Goal: Information Seeking & Learning: Check status

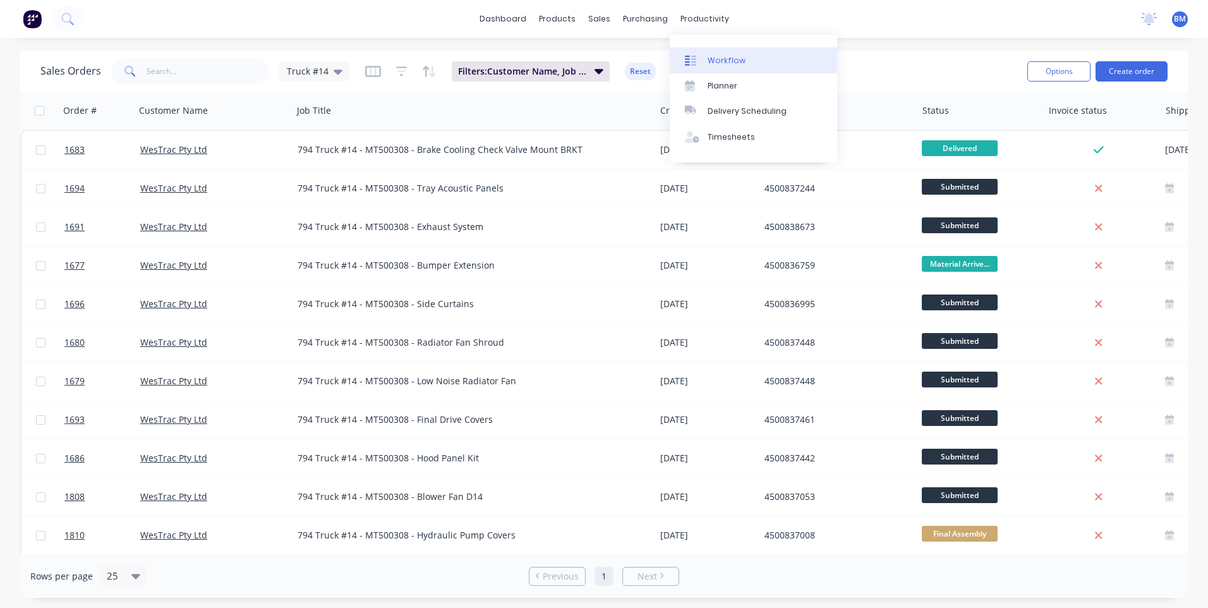
click at [696, 64] on div at bounding box center [694, 60] width 19 height 11
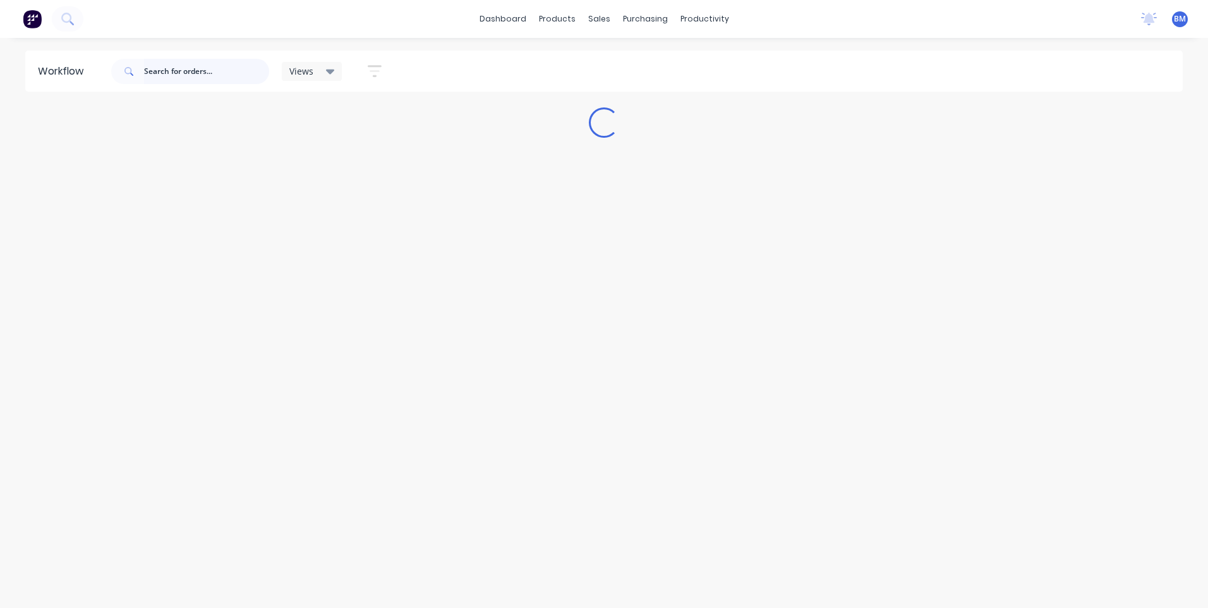
click at [190, 68] on input "text" at bounding box center [206, 71] width 125 height 25
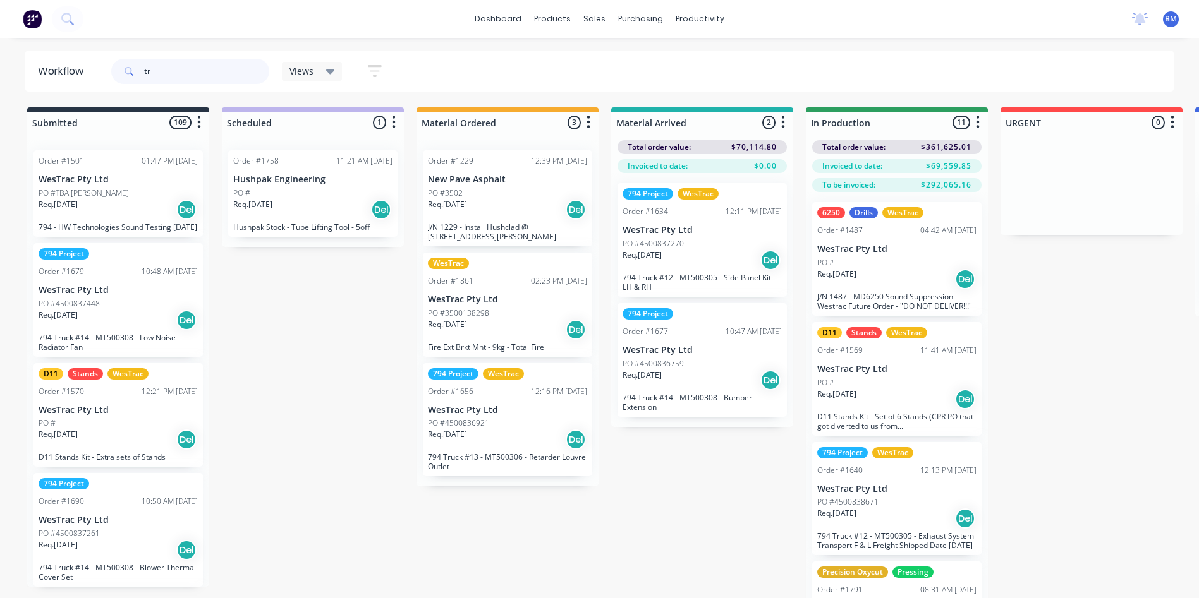
type input "t"
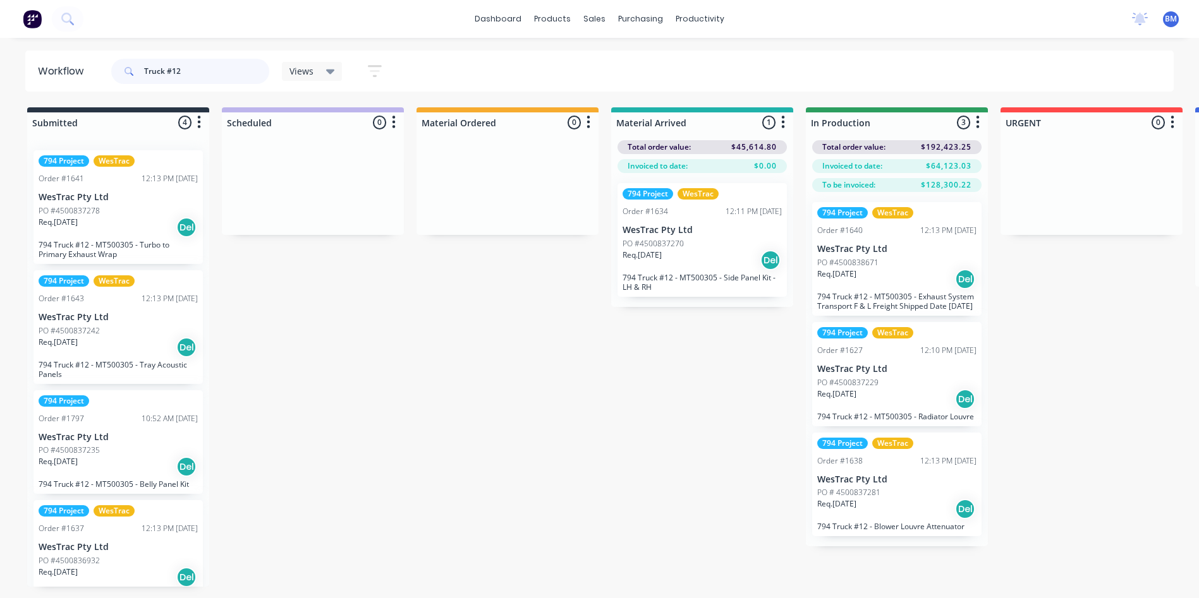
type input "Truck #12"
drag, startPoint x: 140, startPoint y: 68, endPoint x: 83, endPoint y: 82, distance: 58.4
click at [83, 82] on header "Workflow Truck #12 Views Save new view None (Default) edit 3D only edit Show/Hi…" at bounding box center [599, 71] width 1149 height 41
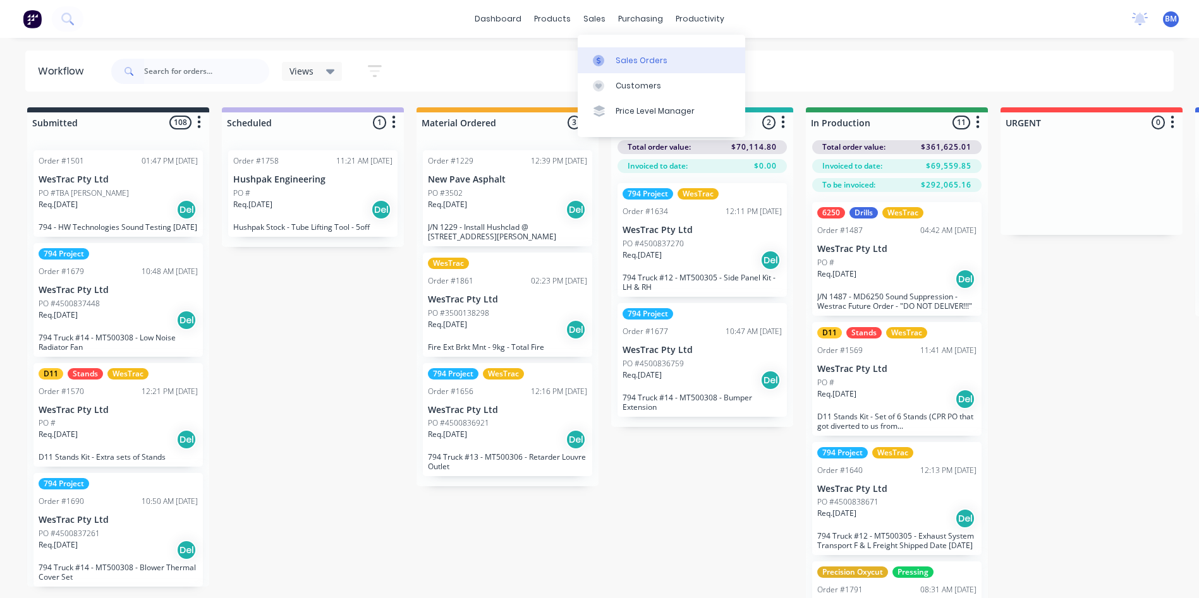
click at [626, 62] on div "Sales Orders" at bounding box center [642, 60] width 52 height 11
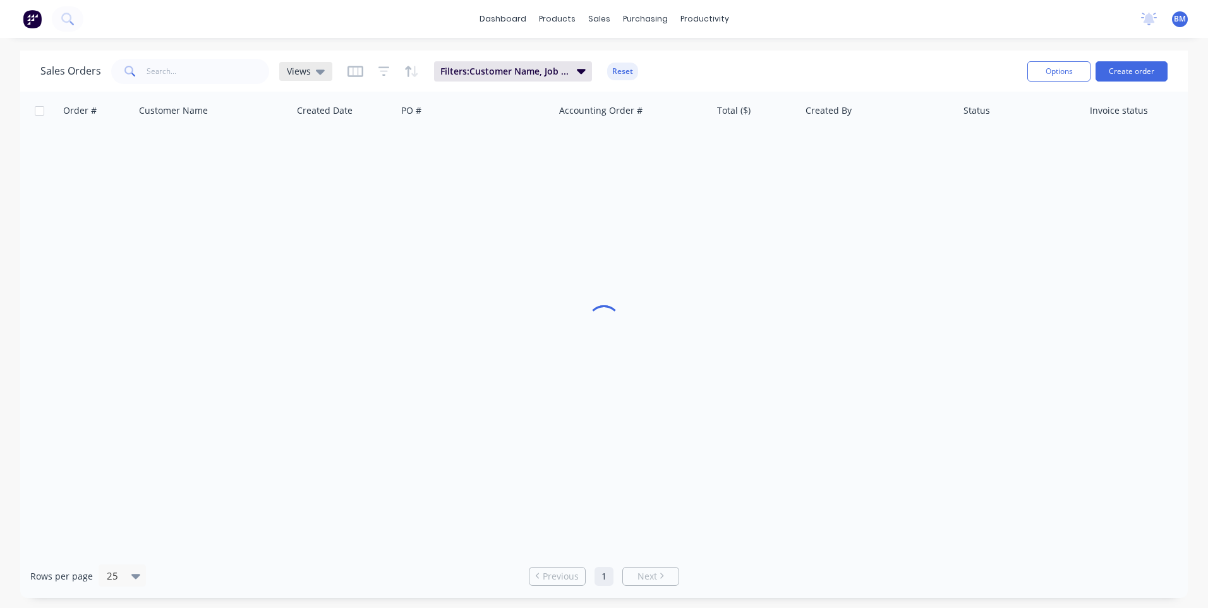
click at [310, 70] on div "Views" at bounding box center [306, 71] width 38 height 11
click at [329, 279] on button "Truck #14" at bounding box center [355, 280] width 144 height 15
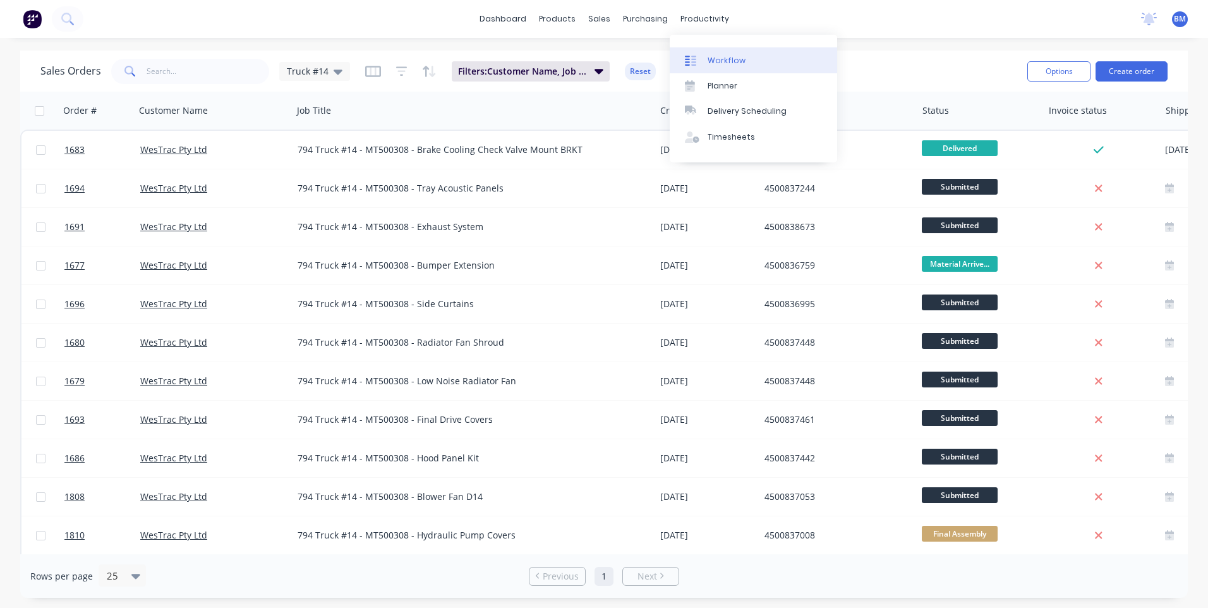
click at [700, 53] on link "Workflow" at bounding box center [753, 59] width 167 height 25
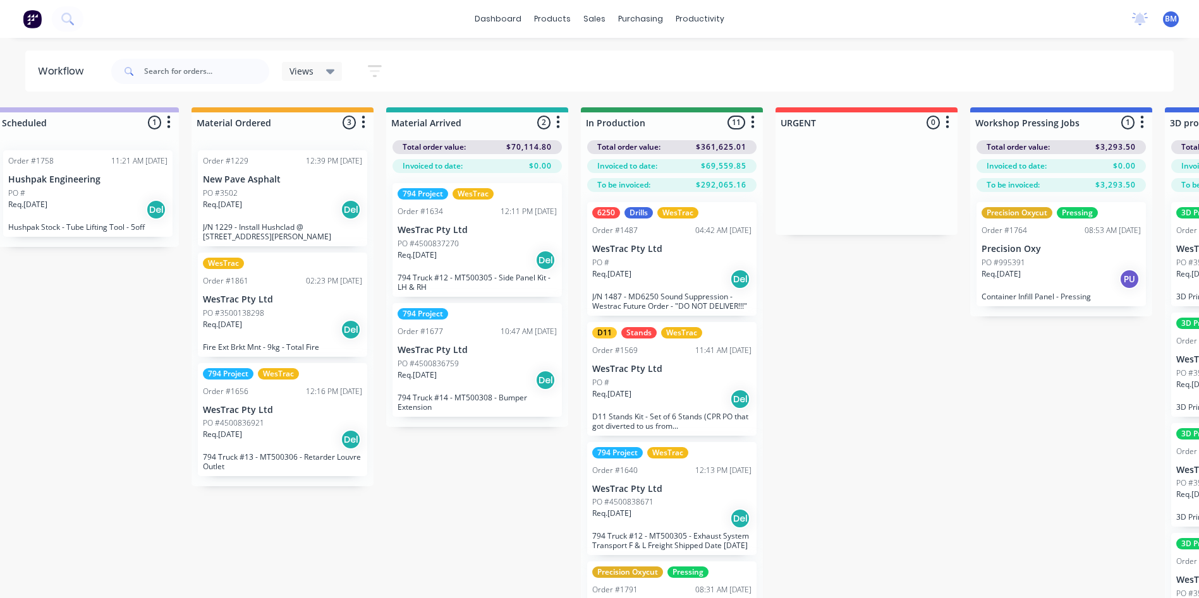
scroll to position [0, 229]
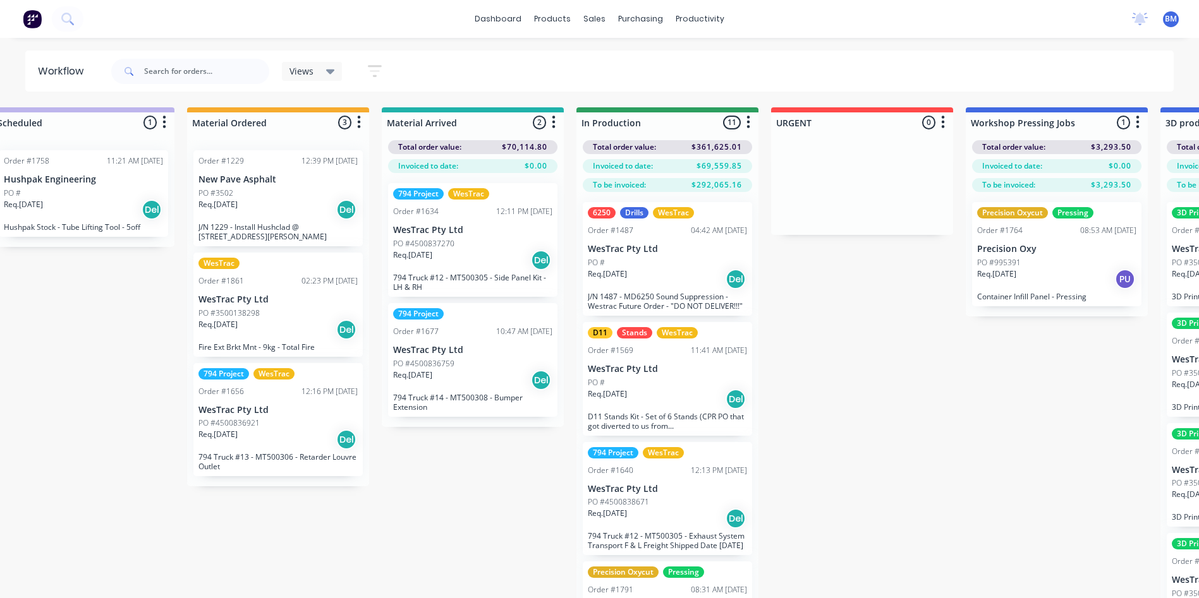
click at [656, 399] on div "Req. [DATE] Del" at bounding box center [667, 399] width 159 height 21
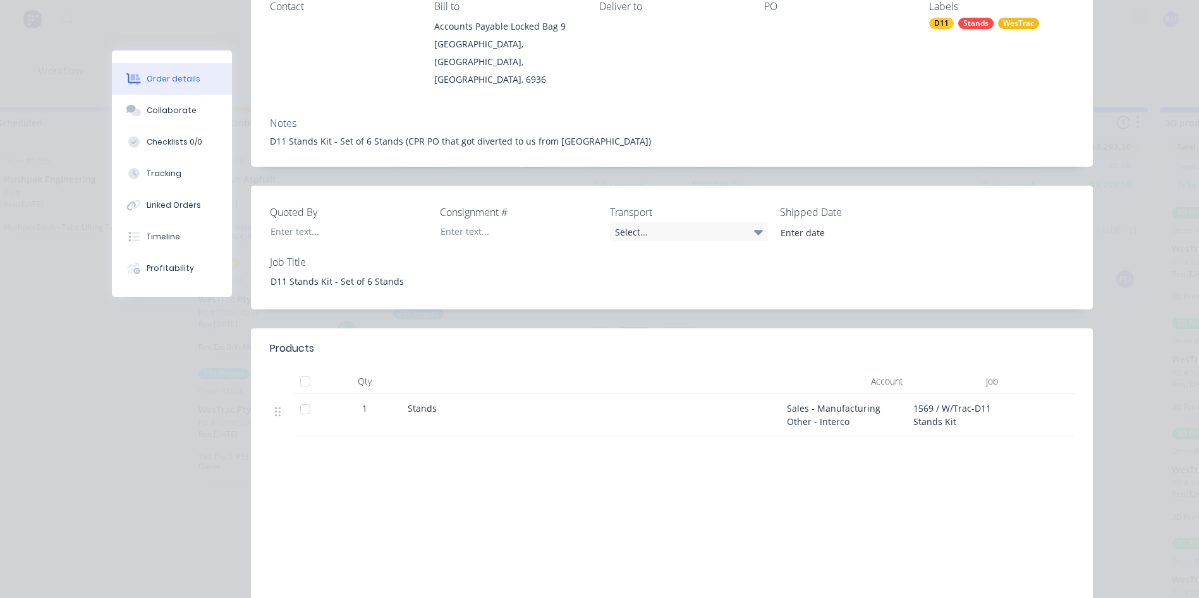
scroll to position [0, 0]
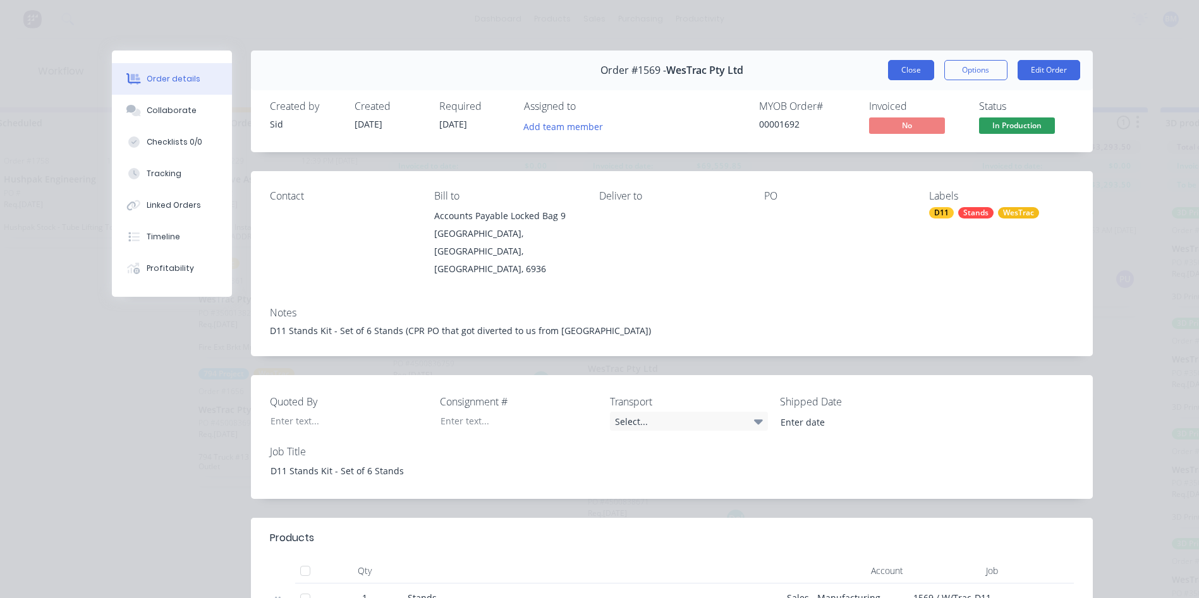
click at [896, 70] on button "Close" at bounding box center [911, 70] width 46 height 20
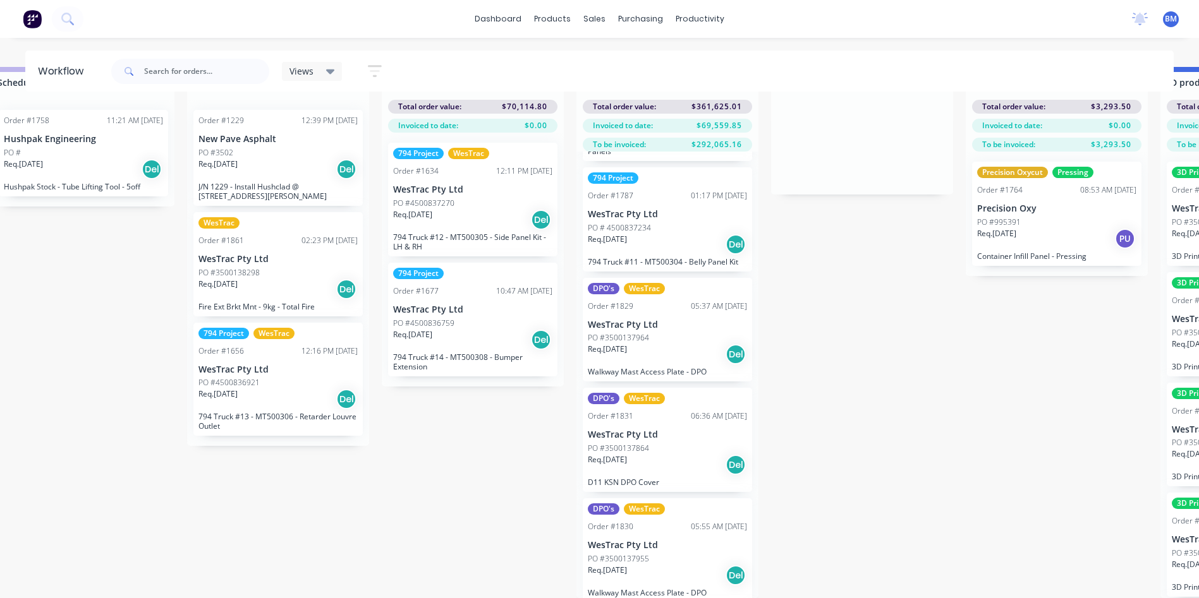
scroll to position [820, 0]
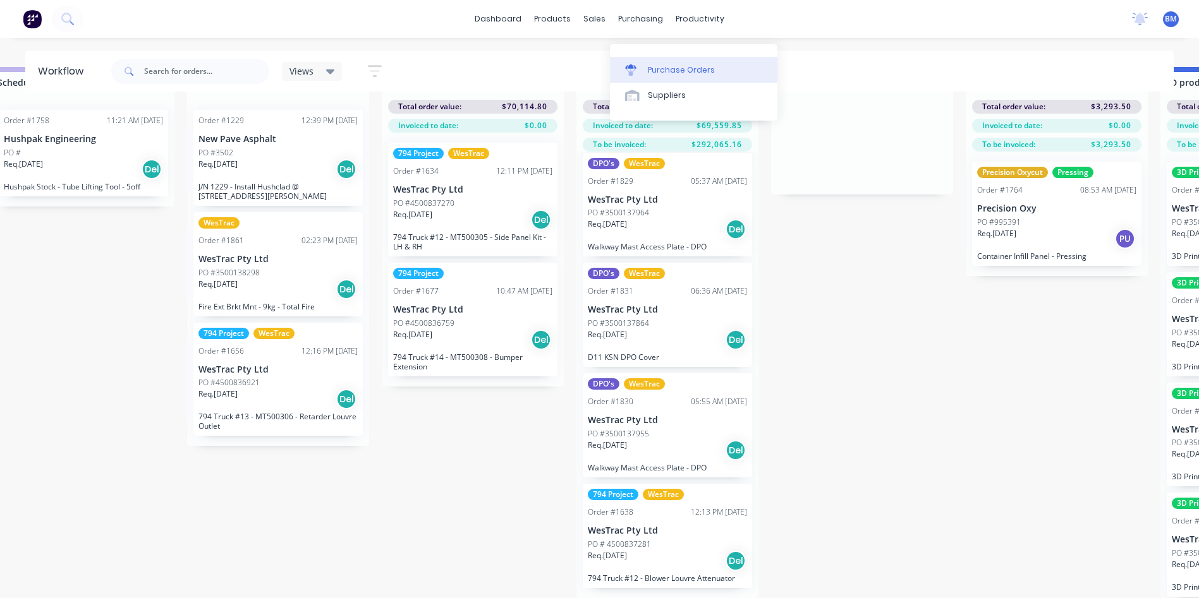
click at [639, 64] on div at bounding box center [634, 69] width 19 height 11
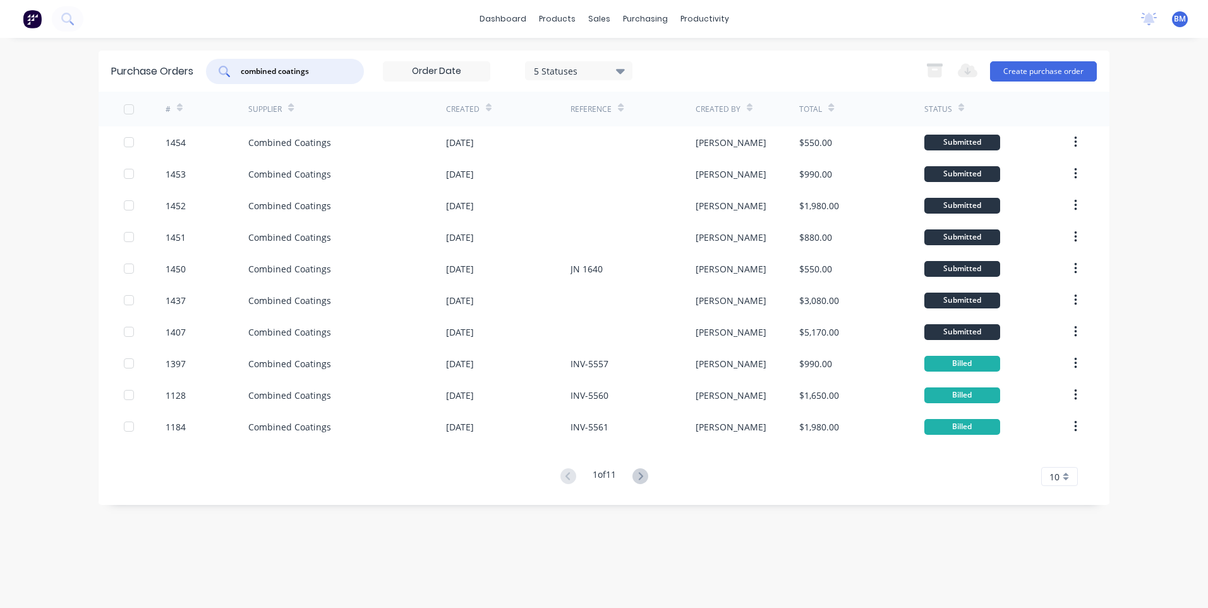
click at [303, 65] on input "combined coatings" at bounding box center [292, 71] width 105 height 13
drag, startPoint x: 119, startPoint y: 72, endPoint x: 68, endPoint y: 80, distance: 51.8
click at [68, 80] on div "dashboard products sales purchasing productivity dashboard products Product Cat…" at bounding box center [604, 304] width 1208 height 608
paste input "Released BM 9/9 JN 1677 Truck #14"
drag, startPoint x: 337, startPoint y: 71, endPoint x: 106, endPoint y: 97, distance: 232.7
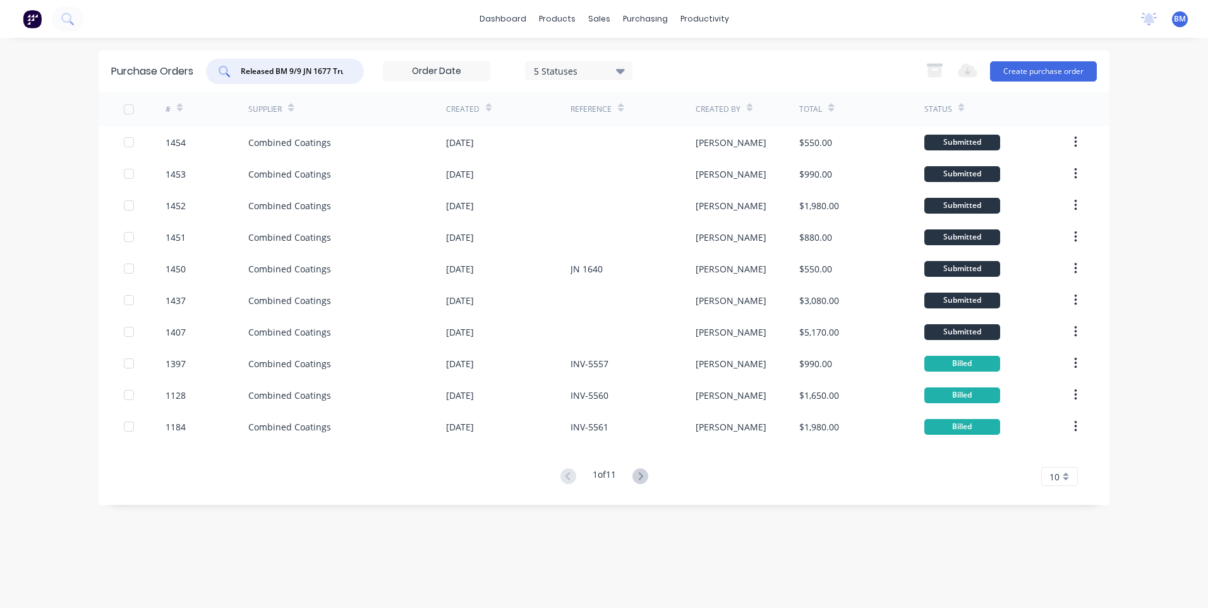
click at [122, 99] on div "Purchase Orders Released BM 9/9 JN 1677 Truck #14 5 Statuses 5 Statuses Export …" at bounding box center [604, 278] width 1011 height 454
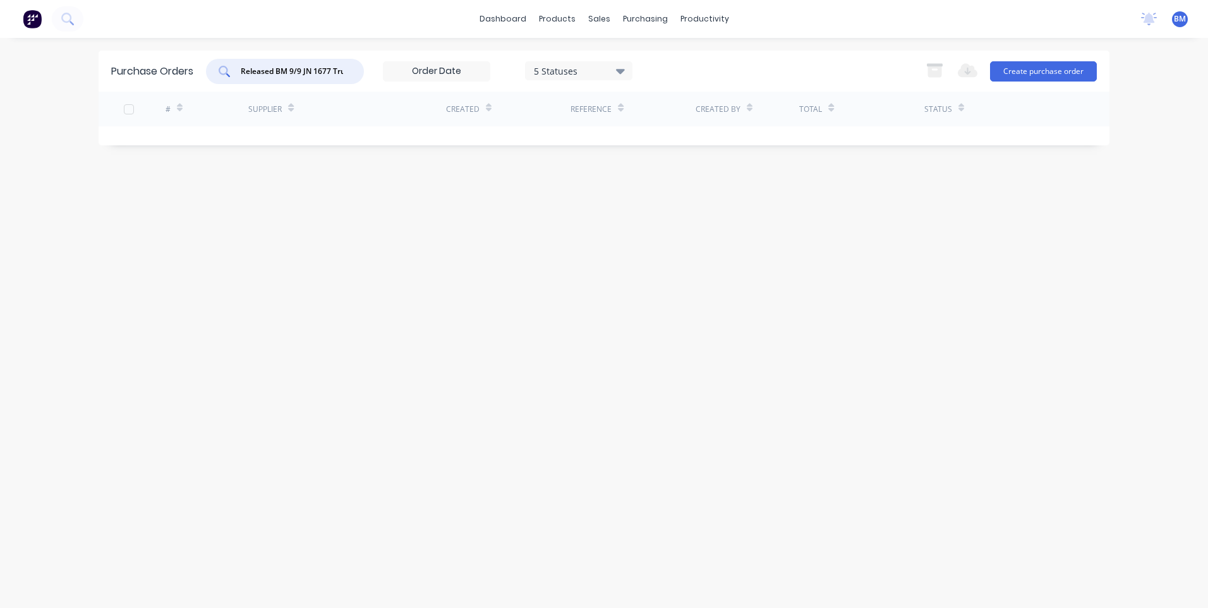
type input "4"
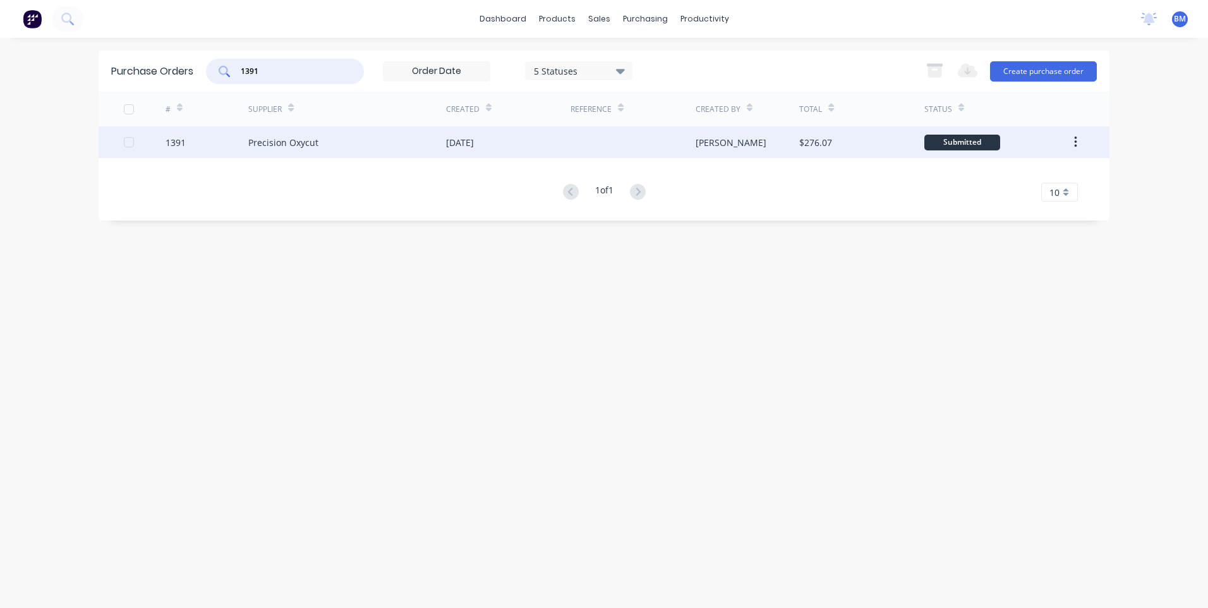
type input "1391"
click at [186, 141] on div "1391" at bounding box center [207, 142] width 83 height 32
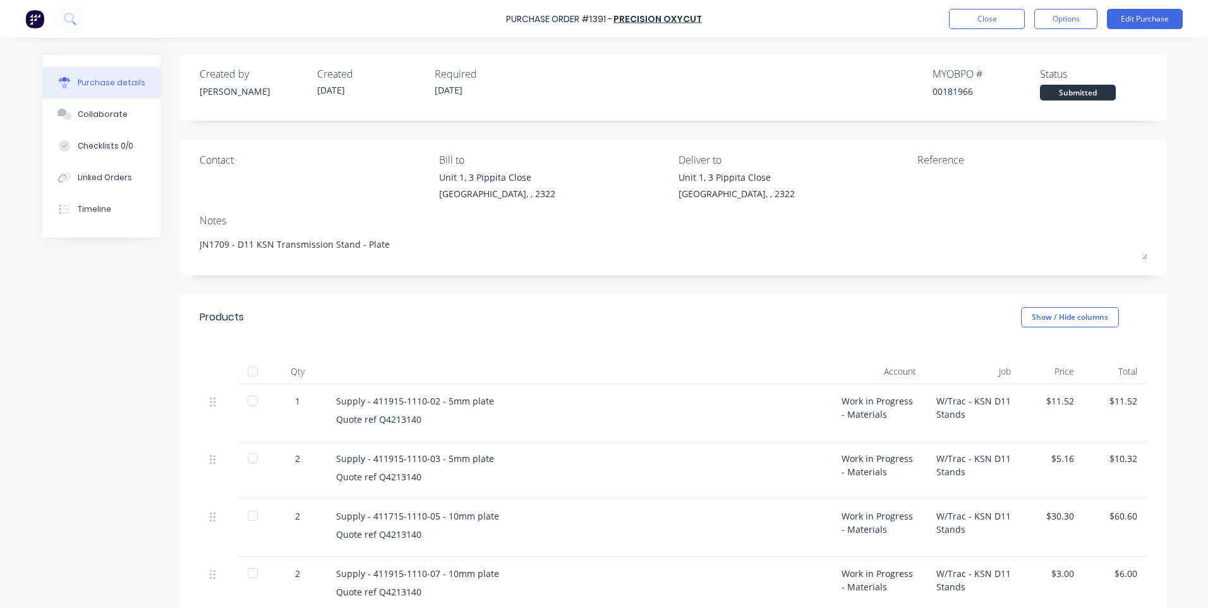
type textarea "x"
click at [459, 341] on div "Qty Account Job Price Total 1 Supply - 411915-1110-02 - 5mm plate Quote ref Q42…" at bounding box center [674, 558] width 986 height 437
click at [969, 9] on button "Close" at bounding box center [987, 19] width 76 height 20
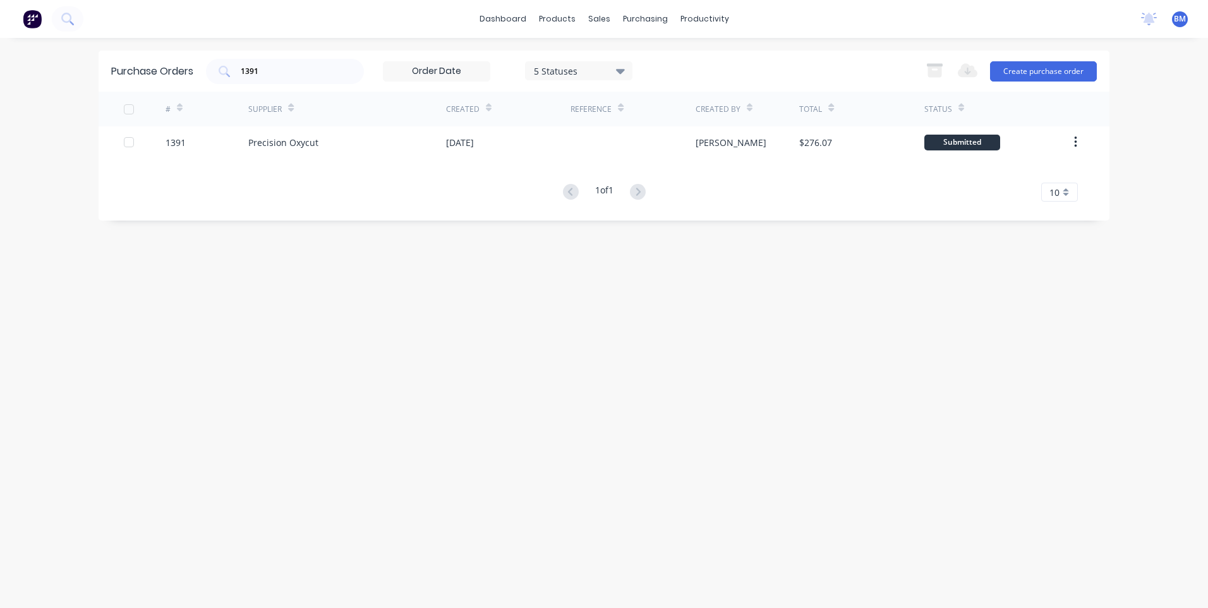
drag, startPoint x: 305, startPoint y: 76, endPoint x: 408, endPoint y: 63, distance: 103.2
click at [151, 75] on div "Purchase Orders 1391 5 Statuses 5 Statuses Export to Excel (XLSX) Create purcha…" at bounding box center [604, 71] width 1011 height 41
click at [297, 63] on div "1391" at bounding box center [285, 71] width 158 height 25
click at [704, 63] on link "Workflow" at bounding box center [753, 59] width 167 height 25
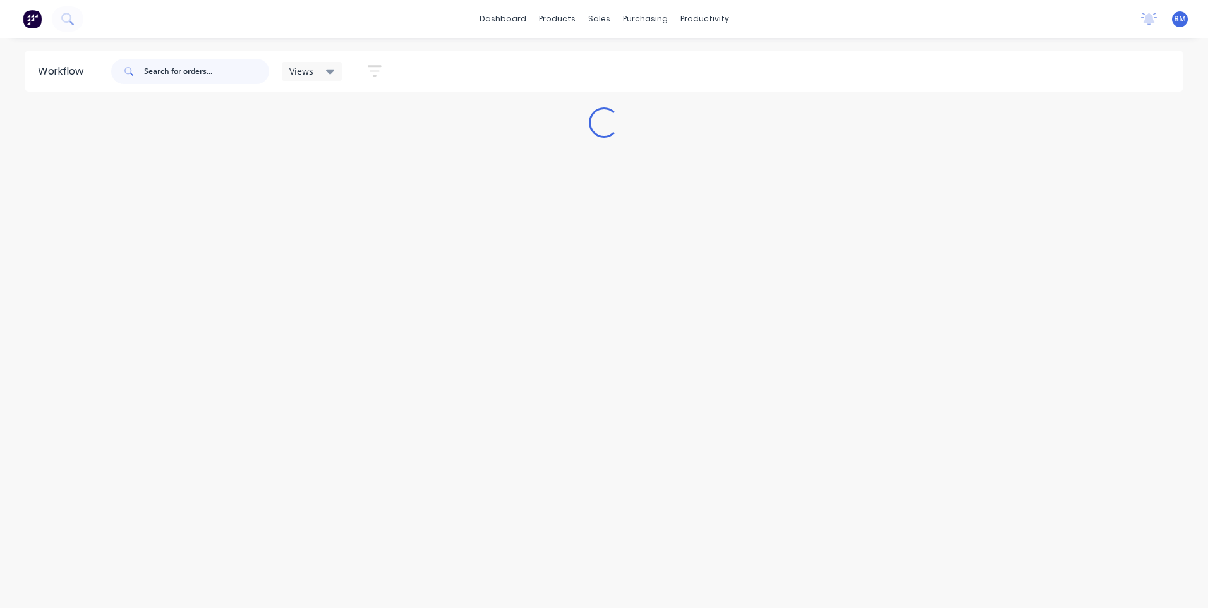
click at [205, 71] on input "text" at bounding box center [206, 71] width 125 height 25
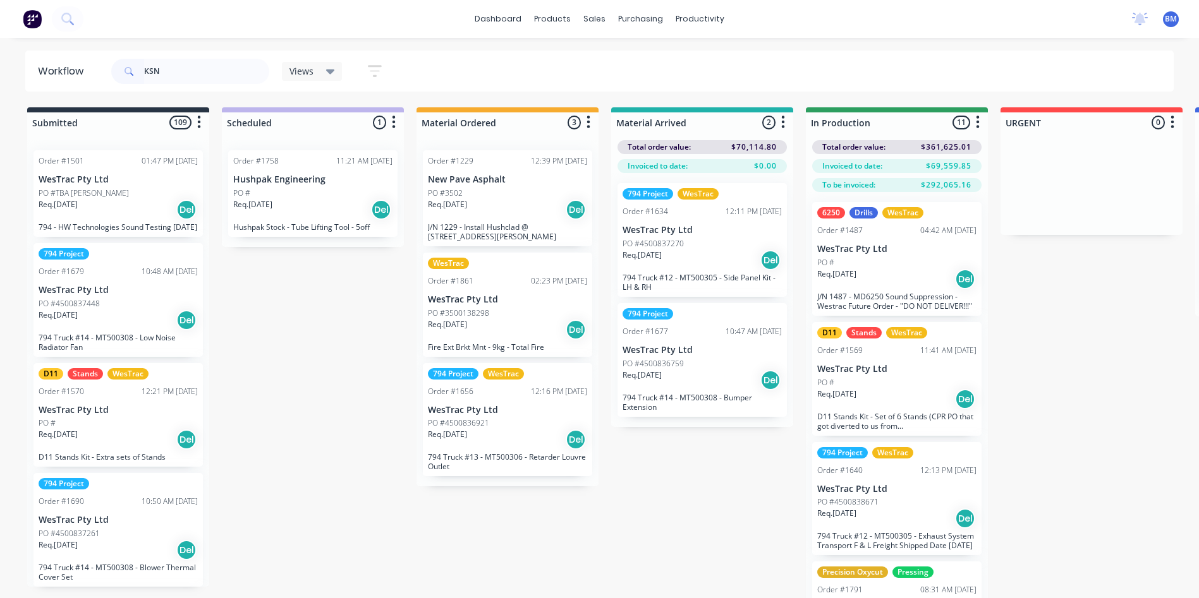
drag, startPoint x: 141, startPoint y: 61, endPoint x: 151, endPoint y: 70, distance: 13.0
click at [142, 65] on span at bounding box center [127, 71] width 33 height 25
drag, startPoint x: 125, startPoint y: 70, endPoint x: 63, endPoint y: 71, distance: 61.9
click at [70, 70] on header "Workflow KSN Views Save new view None (Default) edit 3D only edit Show/Hide sta…" at bounding box center [599, 71] width 1149 height 41
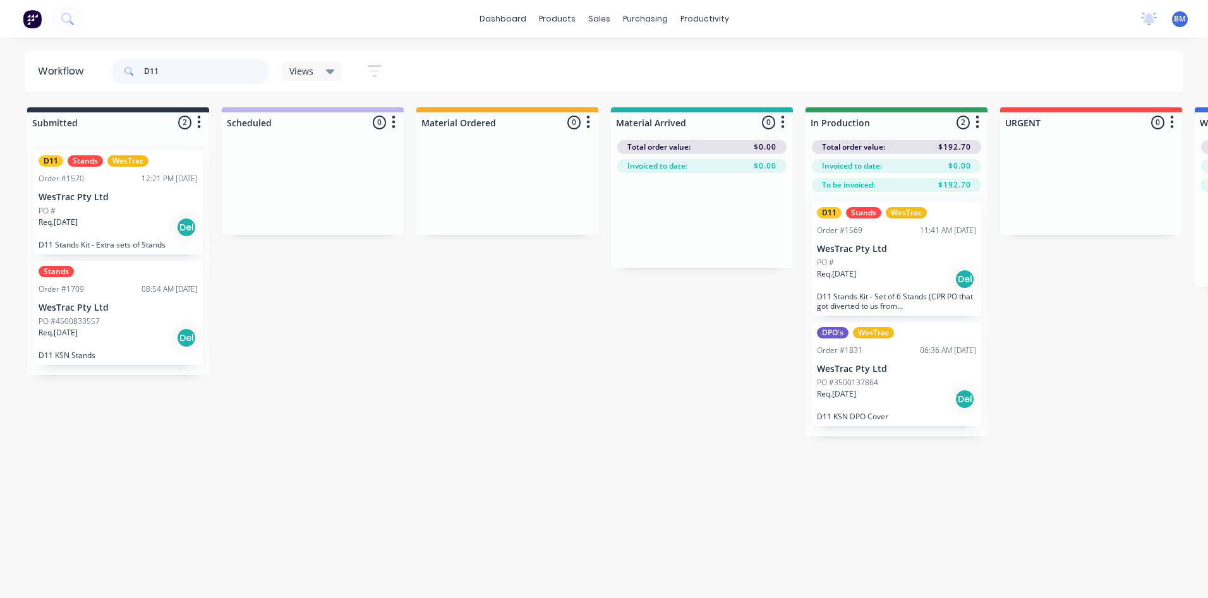
type input "D11"
click at [133, 349] on div "Stands Order #1709 08:54 AM [DATE] WesTrac Pty Ltd PO #4500833557 Req. [DATE] D…" at bounding box center [117, 313] width 169 height 104
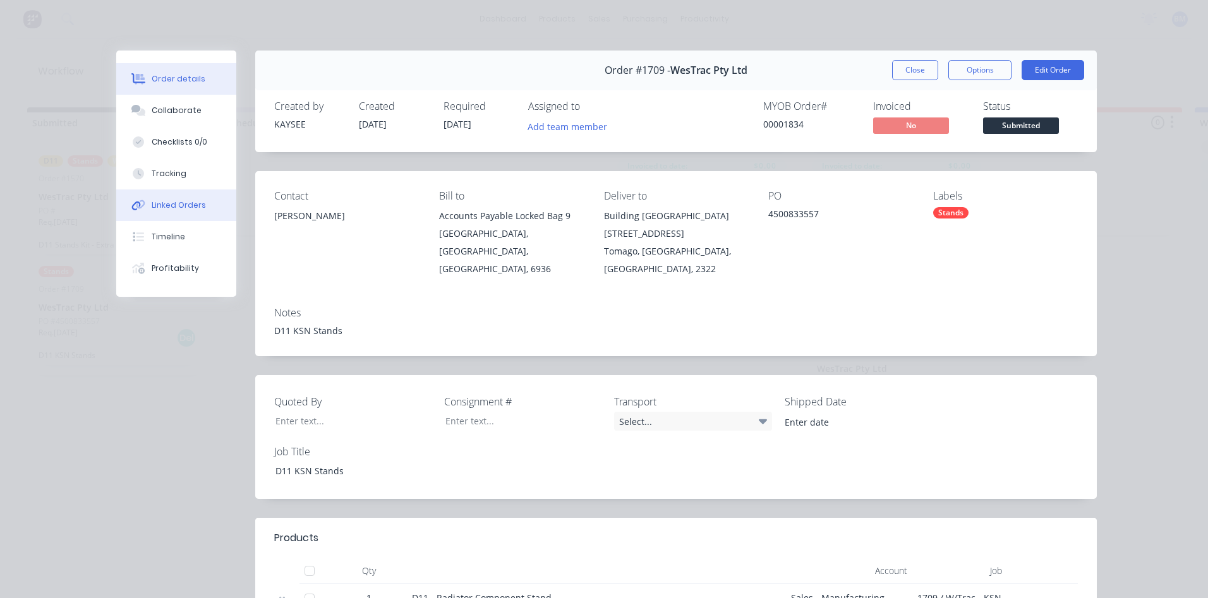
click at [178, 204] on div "Linked Orders" at bounding box center [179, 205] width 54 height 11
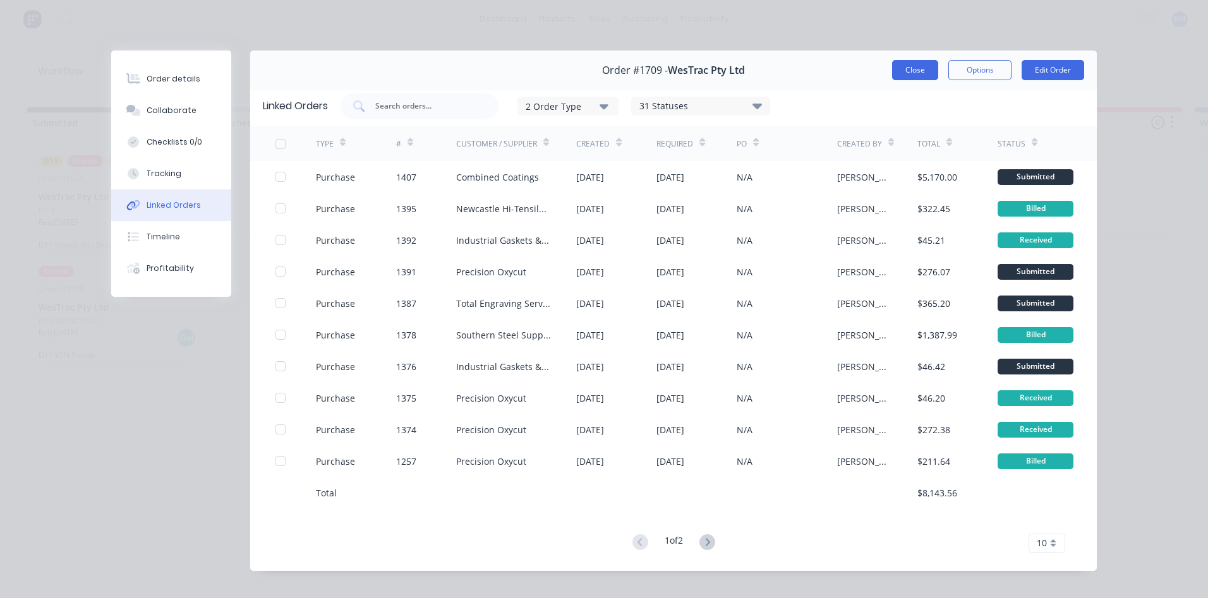
click at [894, 70] on button "Close" at bounding box center [915, 70] width 46 height 20
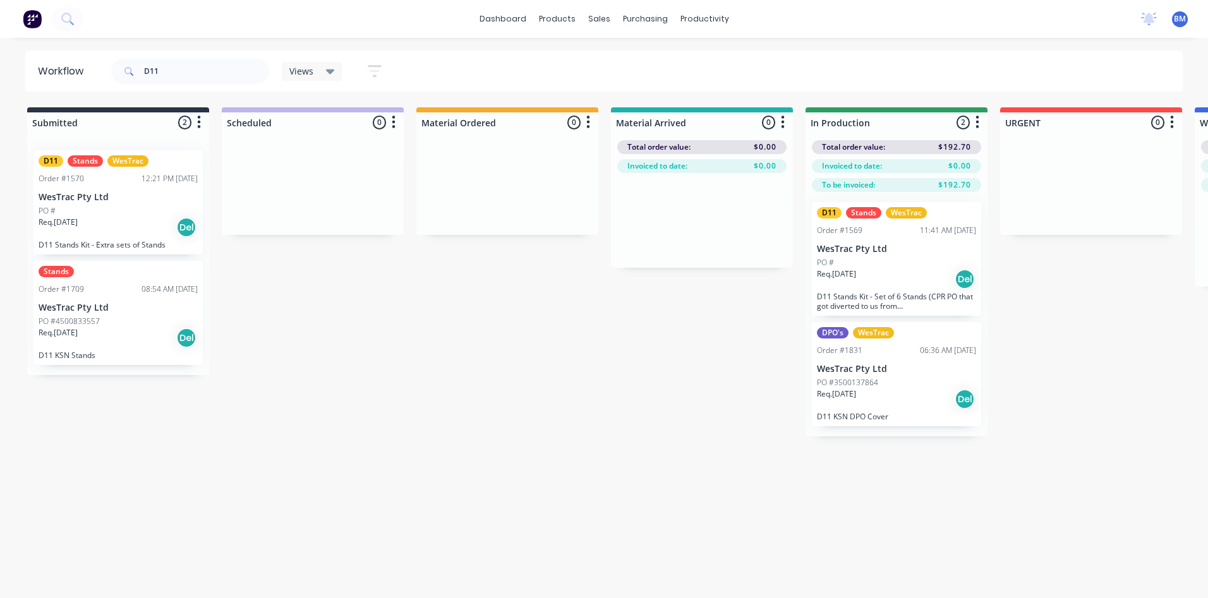
click at [885, 288] on div "Req. [DATE] Del" at bounding box center [896, 279] width 159 height 21
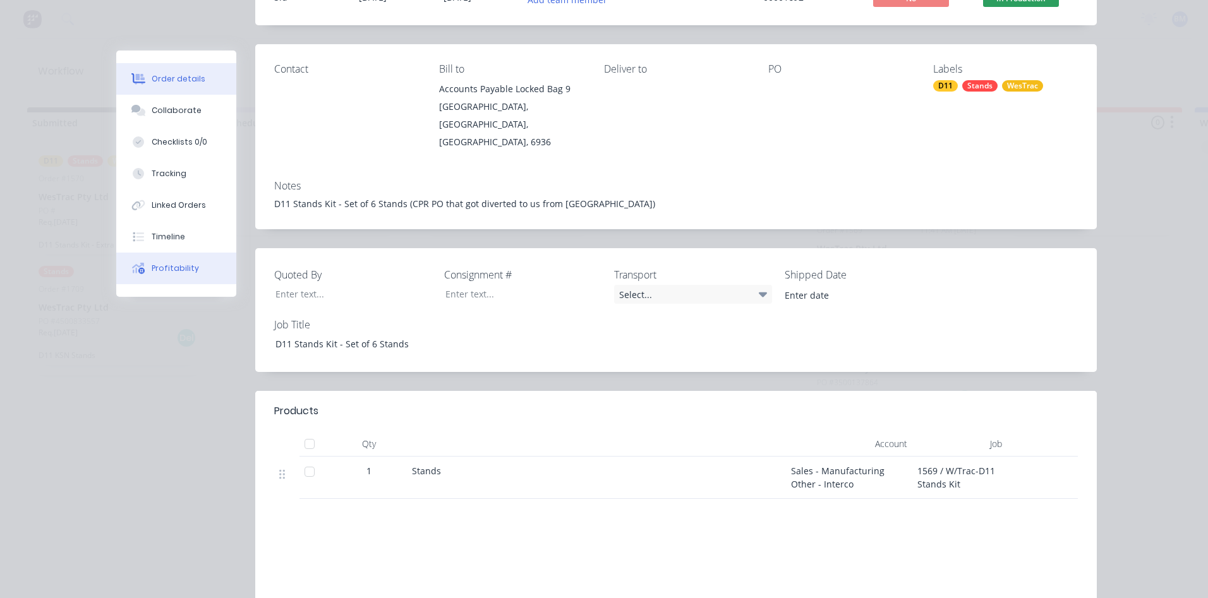
scroll to position [126, 0]
click at [170, 208] on div "Linked Orders" at bounding box center [179, 205] width 54 height 11
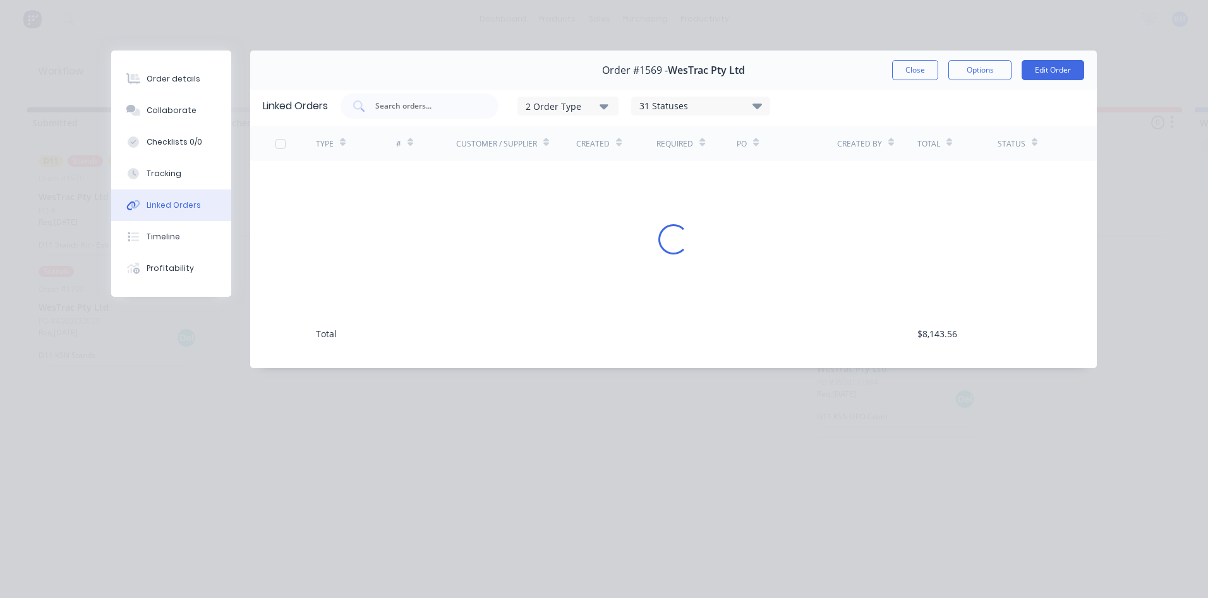
scroll to position [0, 0]
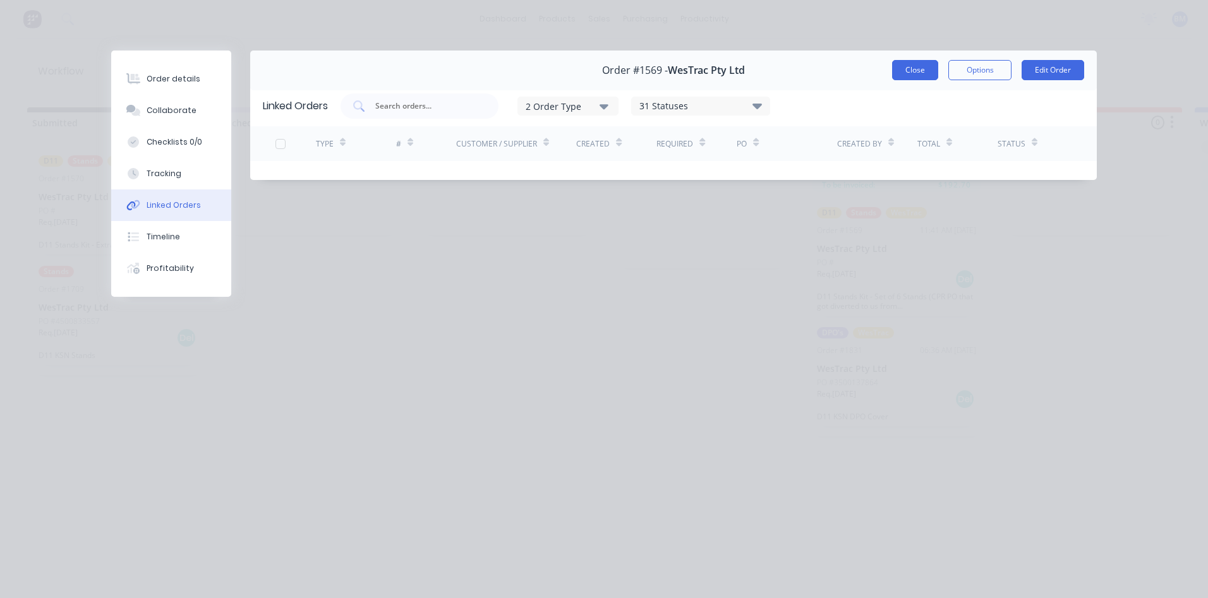
click at [926, 70] on button "Close" at bounding box center [915, 70] width 46 height 20
